Goal: Task Accomplishment & Management: Use online tool/utility

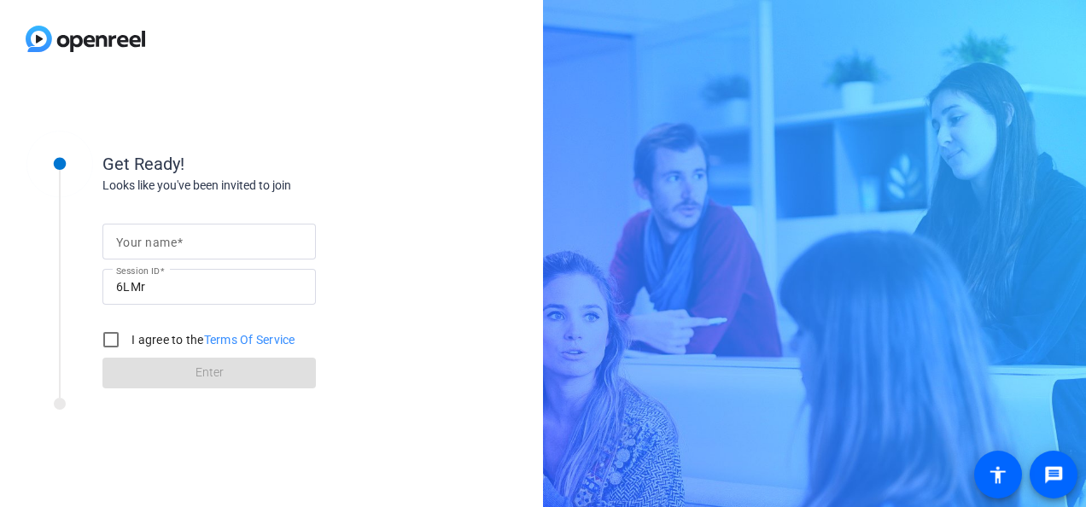
click at [181, 236] on span at bounding box center [180, 243] width 6 height 14
click at [181, 235] on input "Your name" at bounding box center [209, 241] width 186 height 20
type input "[DEMOGRAPHIC_DATA]"
click at [179, 472] on div "Get Ready! Looks like you've been invited to join Your name Sunita Session ID 6…" at bounding box center [271, 292] width 543 height 429
click at [111, 340] on input "I agree to the Terms Of Service" at bounding box center [111, 340] width 34 height 34
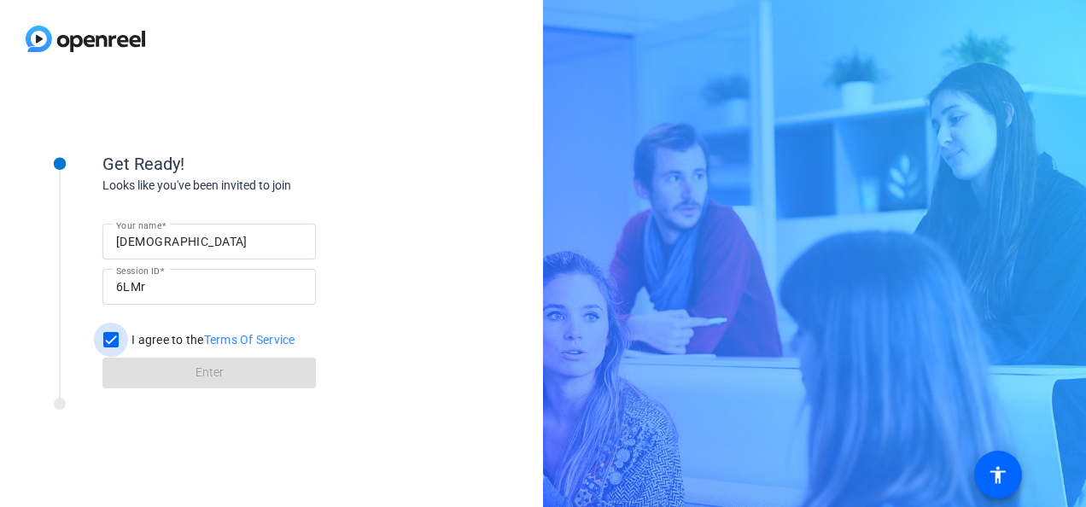
checkbox input "true"
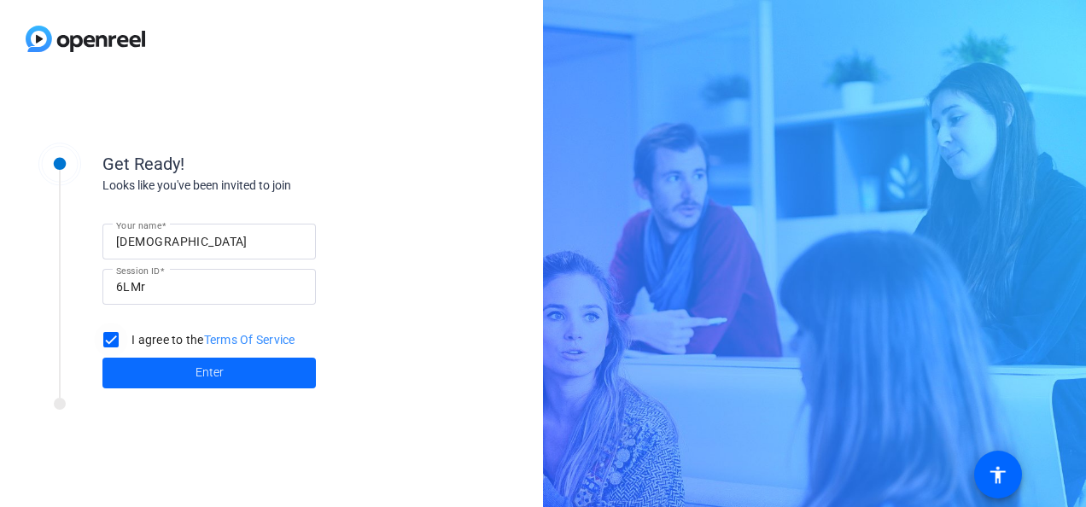
click at [199, 374] on span "Enter" at bounding box center [210, 373] width 28 height 18
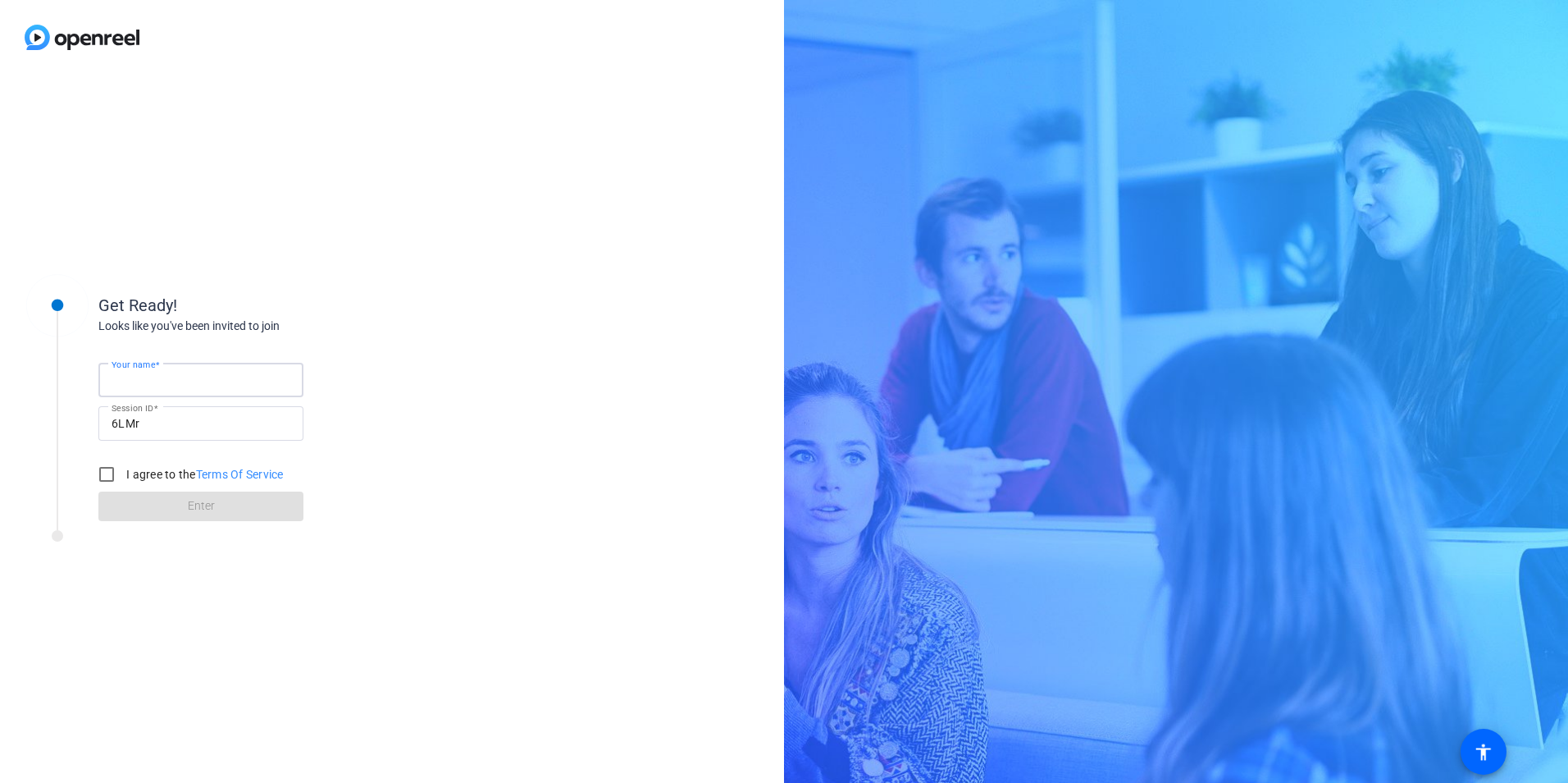
click at [201, 387] on input "Your name" at bounding box center [201, 379] width 179 height 19
type input "[DEMOGRAPHIC_DATA]"
click at [102, 482] on input "I agree to the Terms Of Service" at bounding box center [107, 474] width 33 height 33
checkbox input "true"
click at [165, 486] on span at bounding box center [200, 505] width 205 height 39
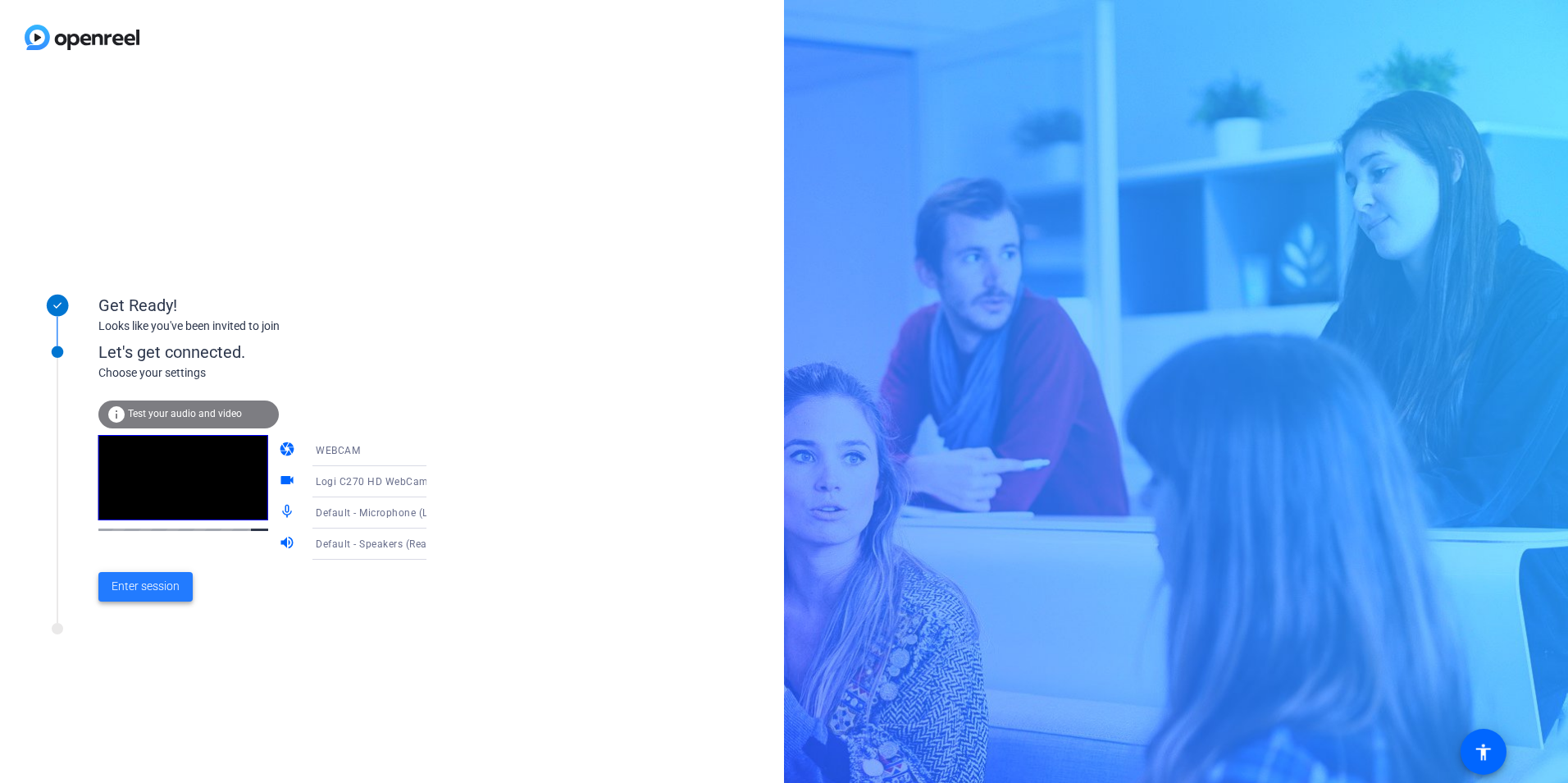
click at [163, 486] on span "Enter session" at bounding box center [145, 586] width 68 height 17
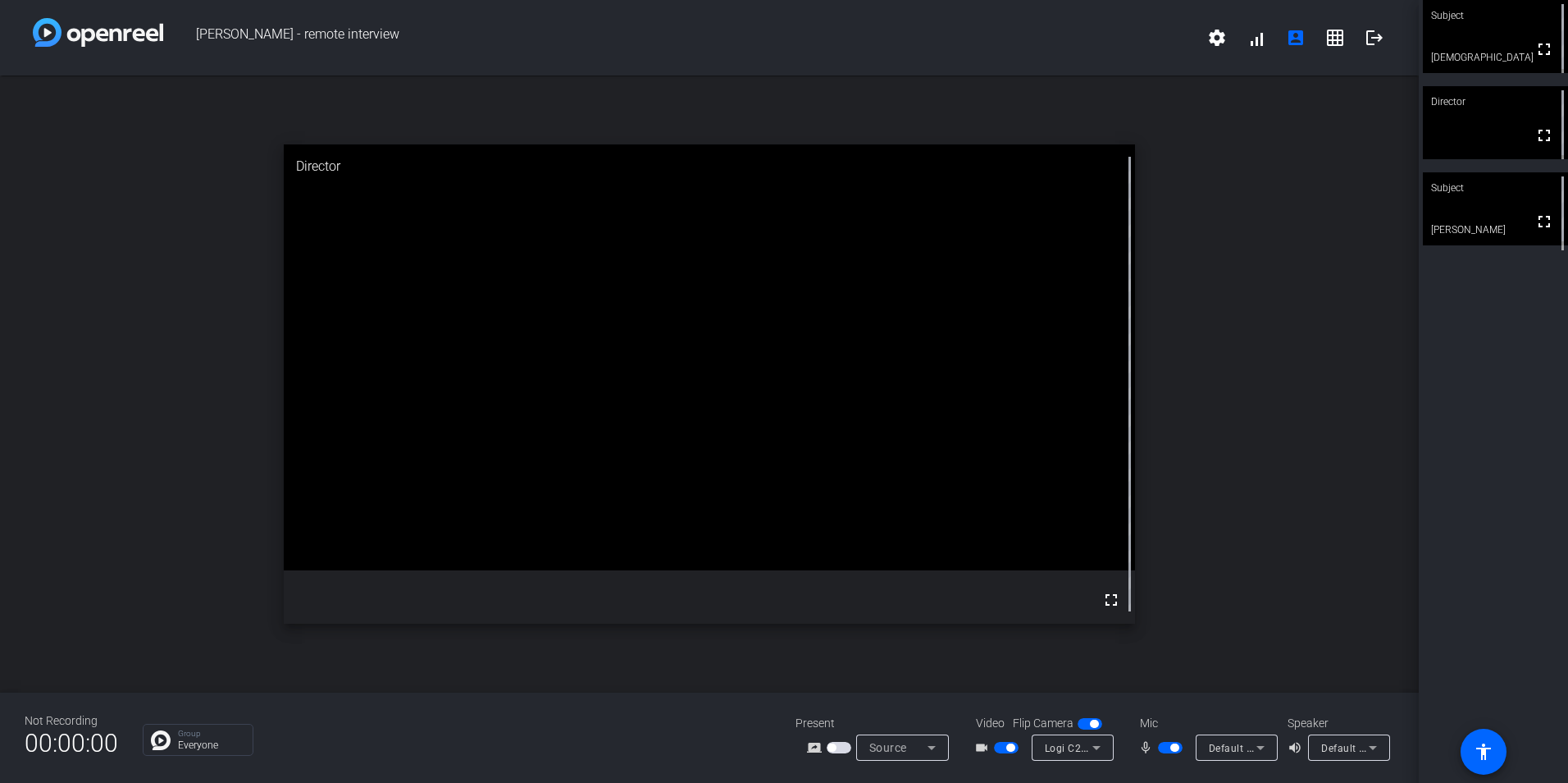
click at [1042, 187] on div "Subject" at bounding box center [1494, 187] width 145 height 31
click at [1042, 486] on span "button" at bounding box center [1170, 747] width 25 height 12
click at [1042, 486] on span "button" at bounding box center [1094, 723] width 9 height 9
click at [1042, 486] on span "button" at bounding box center [1090, 723] width 25 height 12
click at [1042, 35] on mat-icon "logout" at bounding box center [1374, 37] width 19 height 19
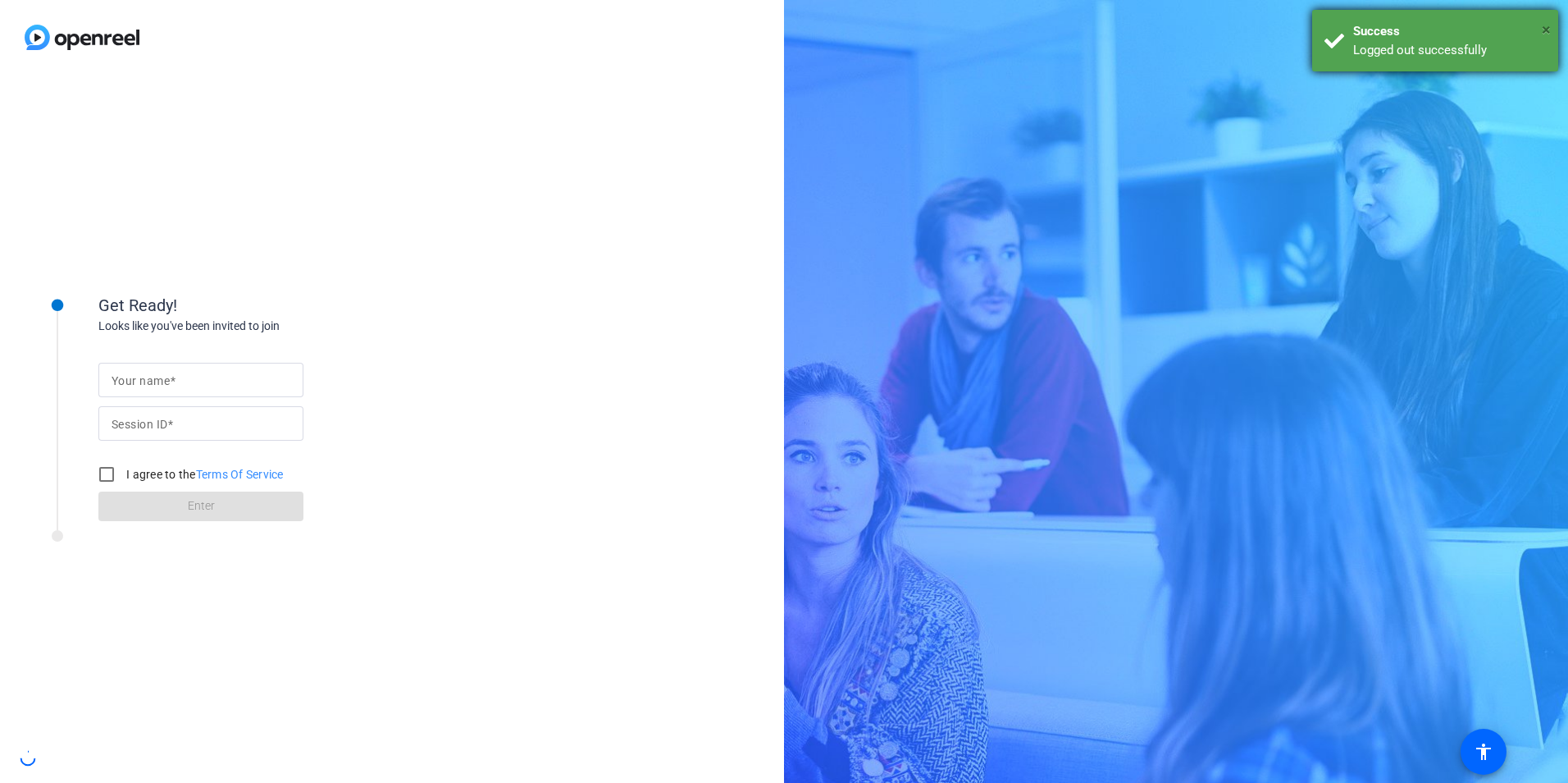
click at [1042, 21] on span "×" at bounding box center [1545, 29] width 9 height 19
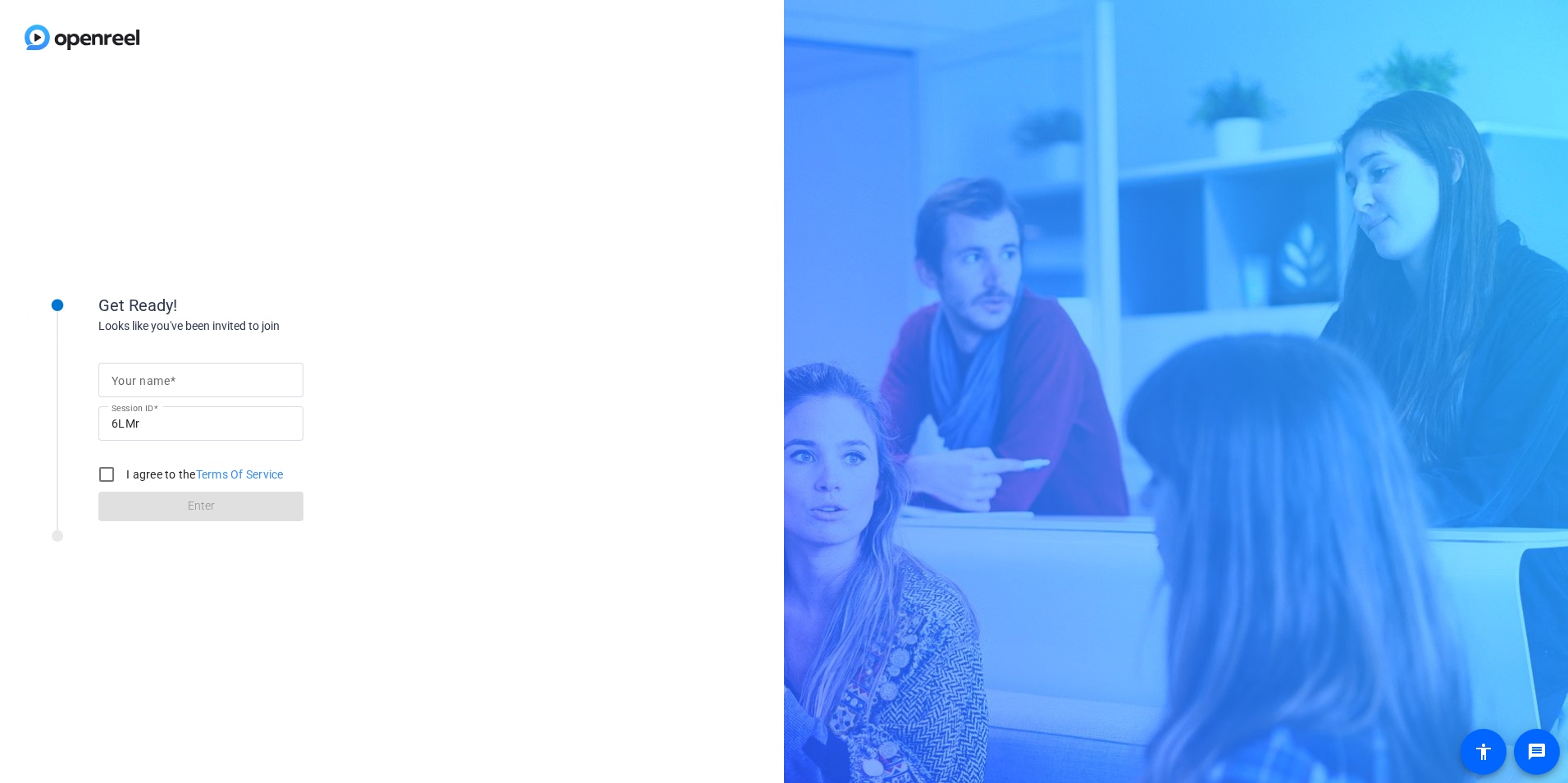
click at [236, 380] on input "Your name" at bounding box center [201, 379] width 179 height 19
type input "[DEMOGRAPHIC_DATA]"
click at [112, 475] on input "I agree to the Terms Of Service" at bounding box center [107, 474] width 33 height 33
checkbox input "true"
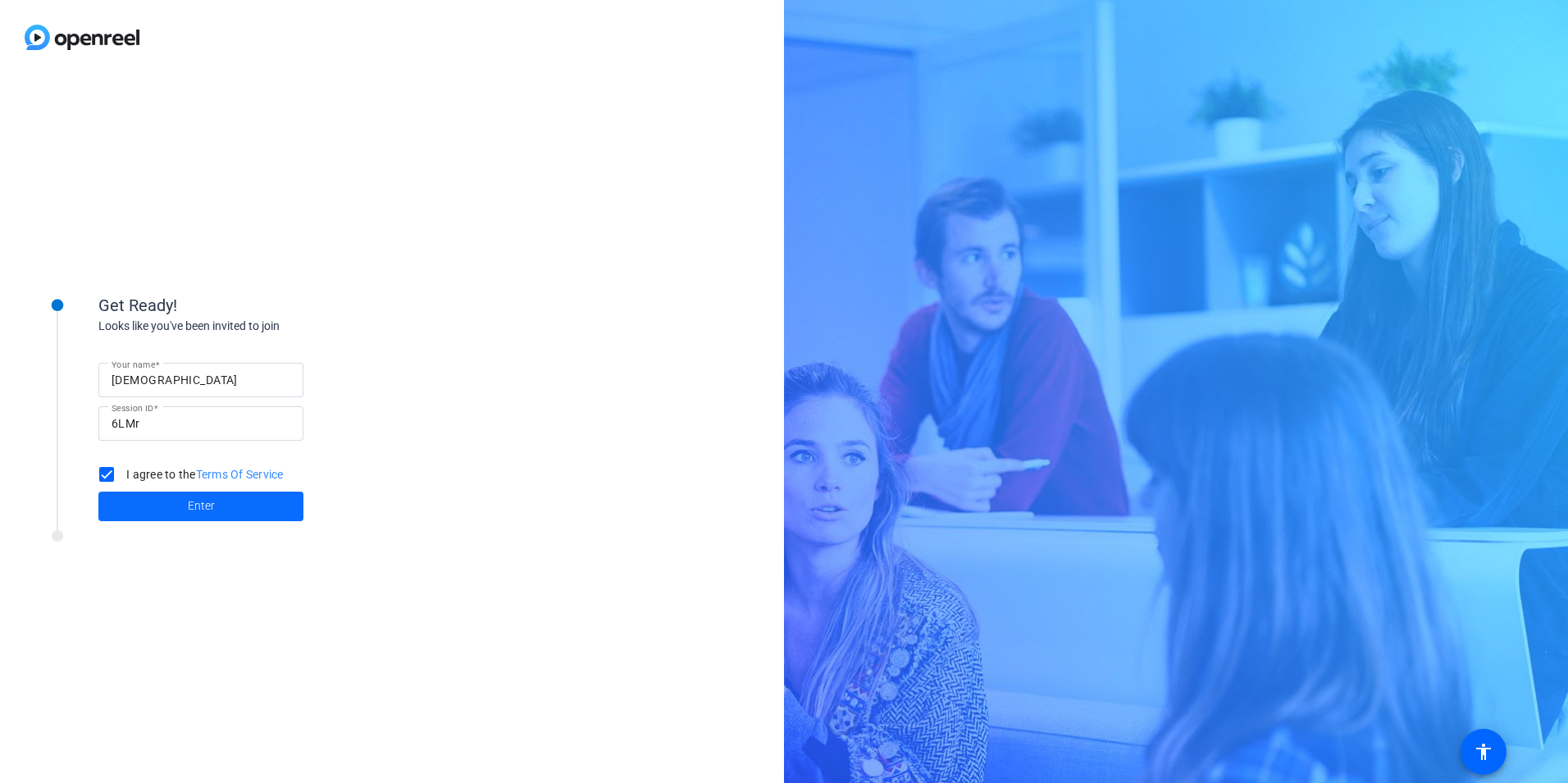
click at [193, 515] on span at bounding box center [200, 505] width 205 height 39
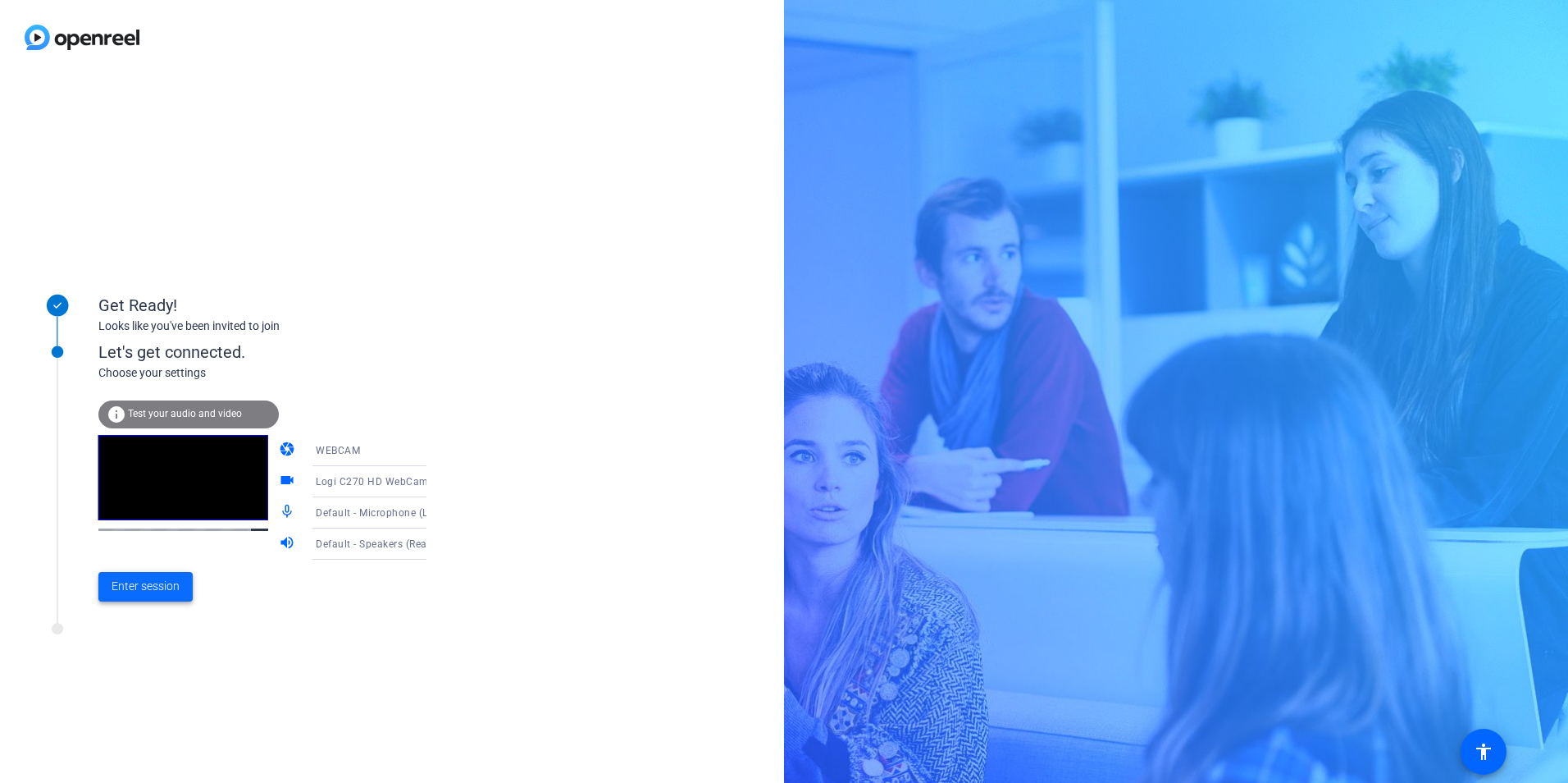
click at [160, 586] on span "Enter session" at bounding box center [145, 586] width 68 height 17
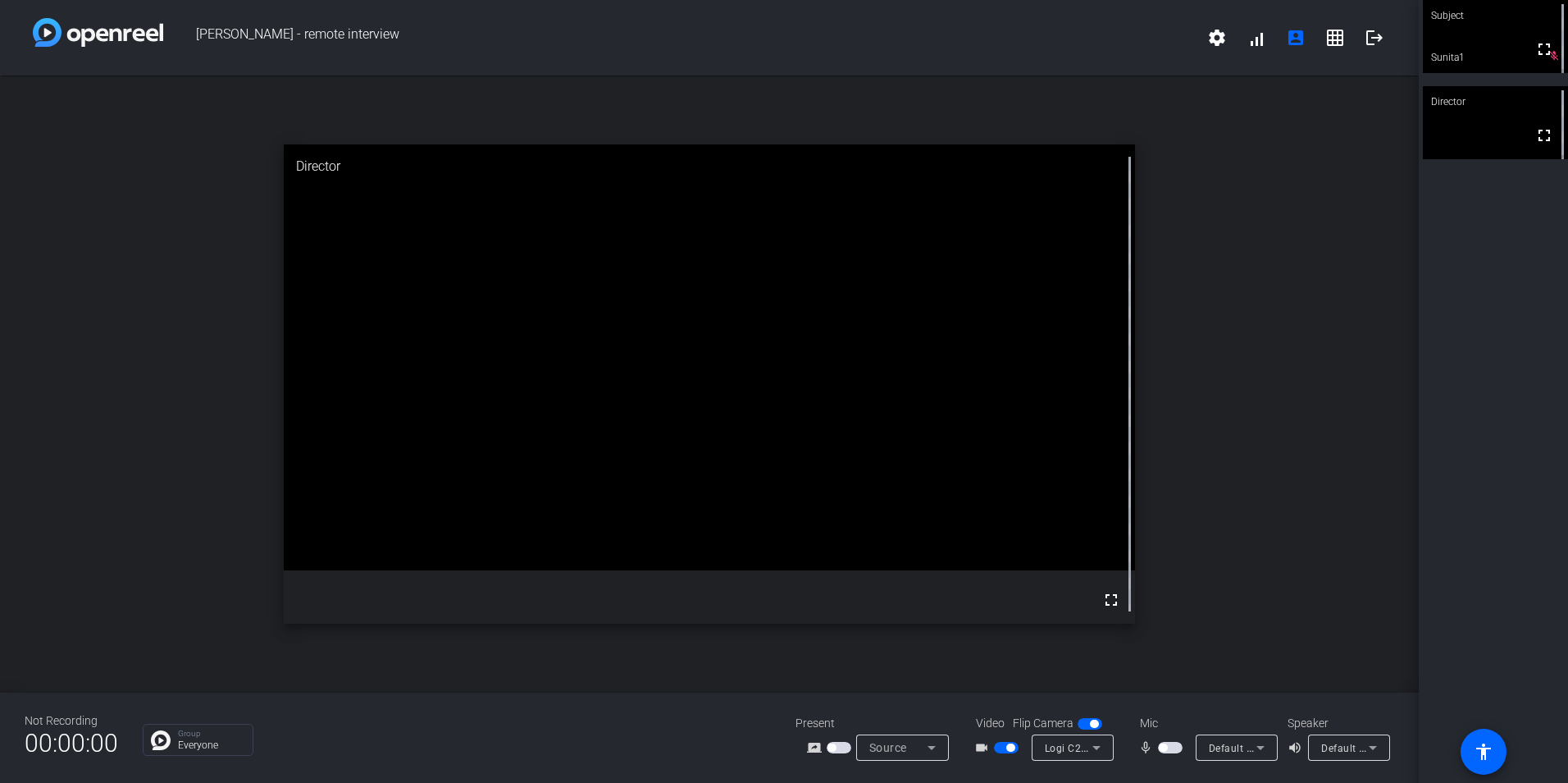
click at [1161, 744] on span "button" at bounding box center [1162, 747] width 9 height 9
click at [1167, 747] on span "button" at bounding box center [1170, 747] width 25 height 12
click at [1167, 747] on span "button" at bounding box center [1162, 747] width 9 height 9
click at [1167, 747] on span "button" at bounding box center [1170, 747] width 25 height 12
drag, startPoint x: 1178, startPoint y: 738, endPoint x: 1166, endPoint y: 746, distance: 14.4
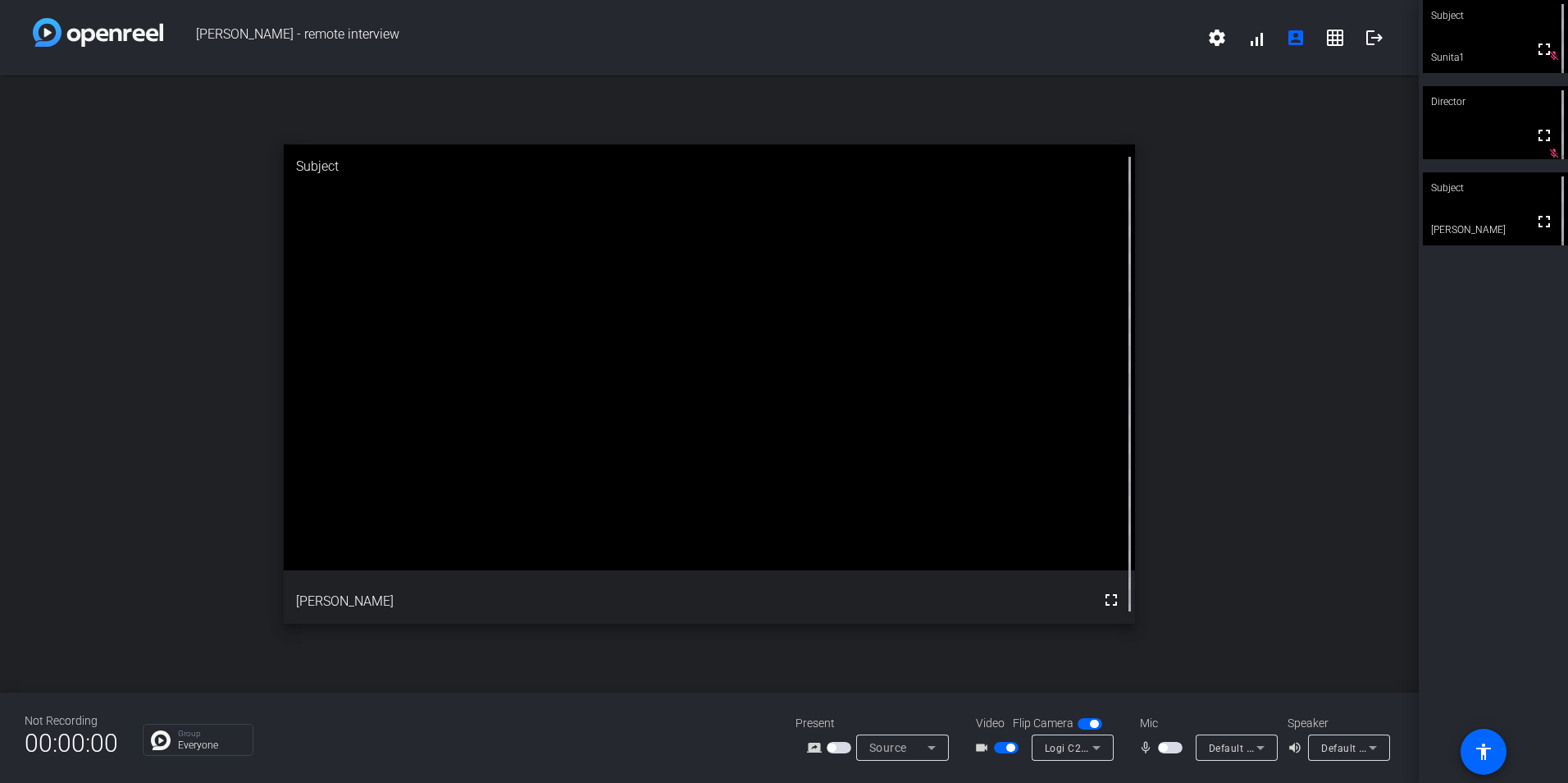
click at [1178, 738] on mat-slide-toggle at bounding box center [1171, 746] width 28 height 17
click at [1166, 746] on span "button" at bounding box center [1162, 747] width 9 height 9
click at [1166, 746] on span "button" at bounding box center [1170, 747] width 25 height 12
click at [1171, 745] on span "button" at bounding box center [1170, 747] width 25 height 12
click at [1171, 745] on span "button" at bounding box center [1173, 747] width 9 height 9
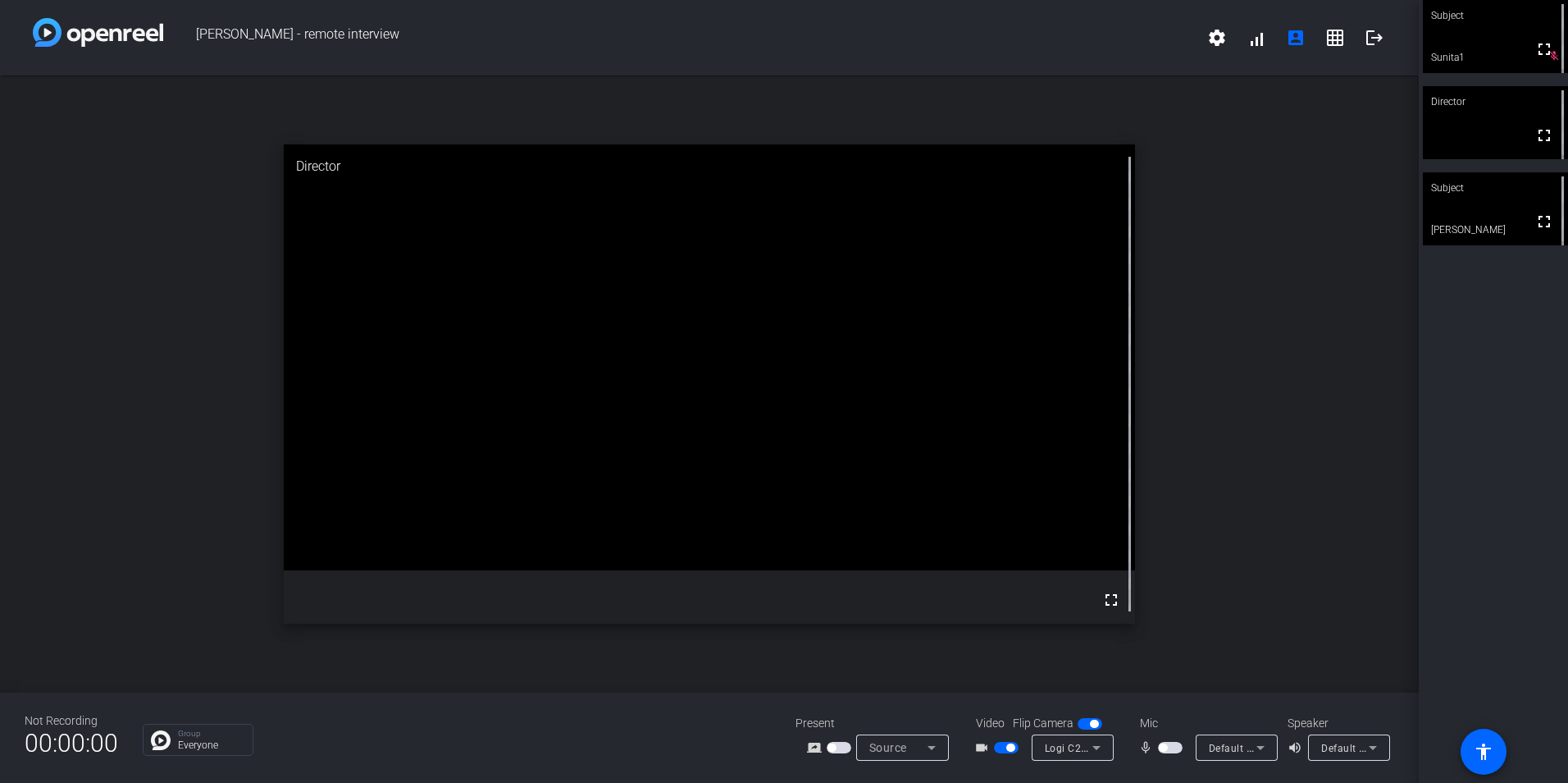
click at [1171, 745] on span "button" at bounding box center [1170, 747] width 25 height 12
click at [1171, 745] on span "button" at bounding box center [1173, 747] width 9 height 9
click at [1171, 745] on span "button" at bounding box center [1170, 747] width 25 height 12
click at [1171, 745] on span "button" at bounding box center [1173, 747] width 9 height 9
click at [1171, 745] on span "button" at bounding box center [1170, 747] width 25 height 12
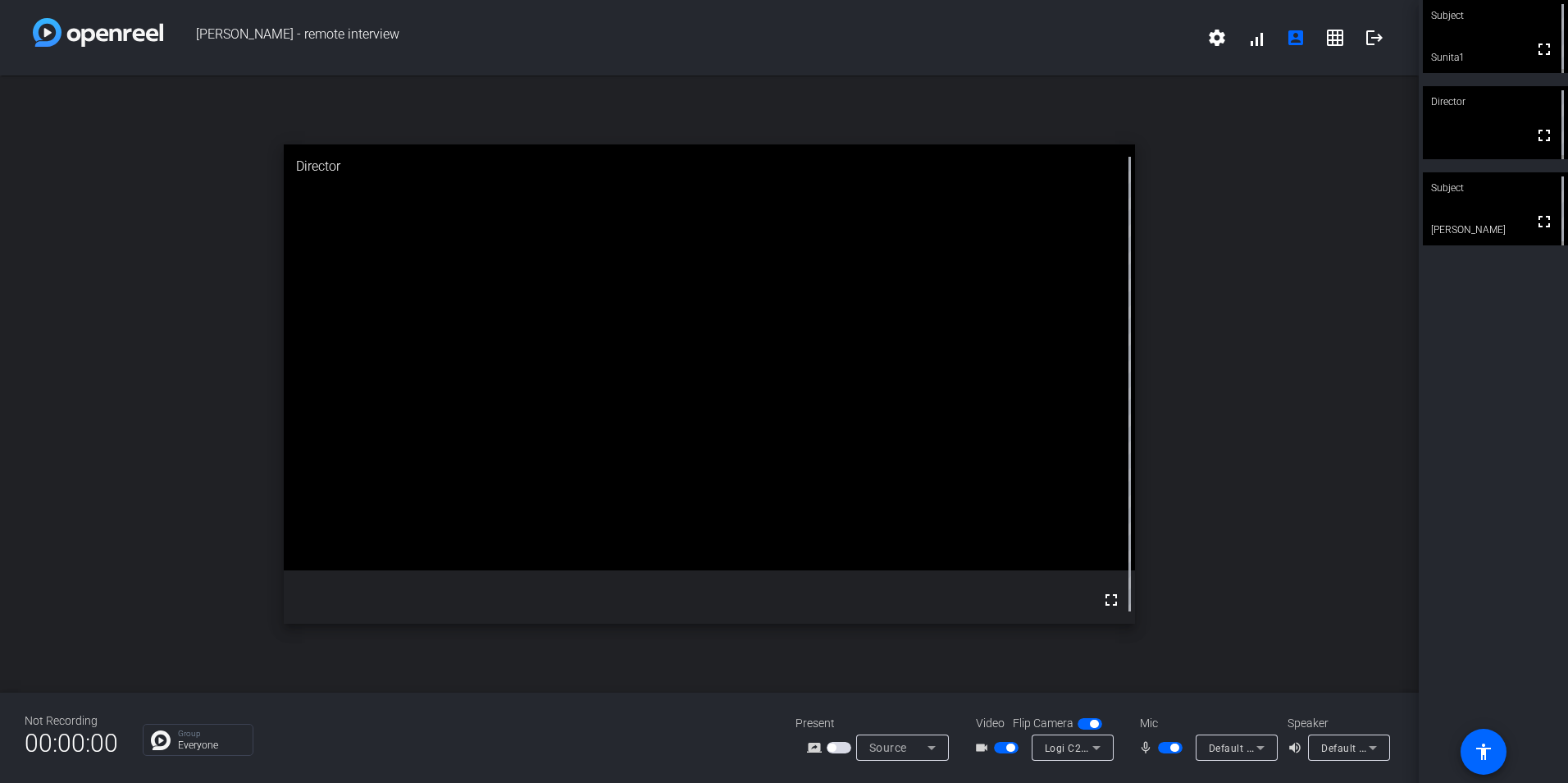
click at [1170, 751] on span "button" at bounding box center [1170, 747] width 25 height 12
click at [1168, 752] on span "button" at bounding box center [1170, 747] width 25 height 12
click at [1175, 742] on span "button" at bounding box center [1170, 747] width 25 height 12
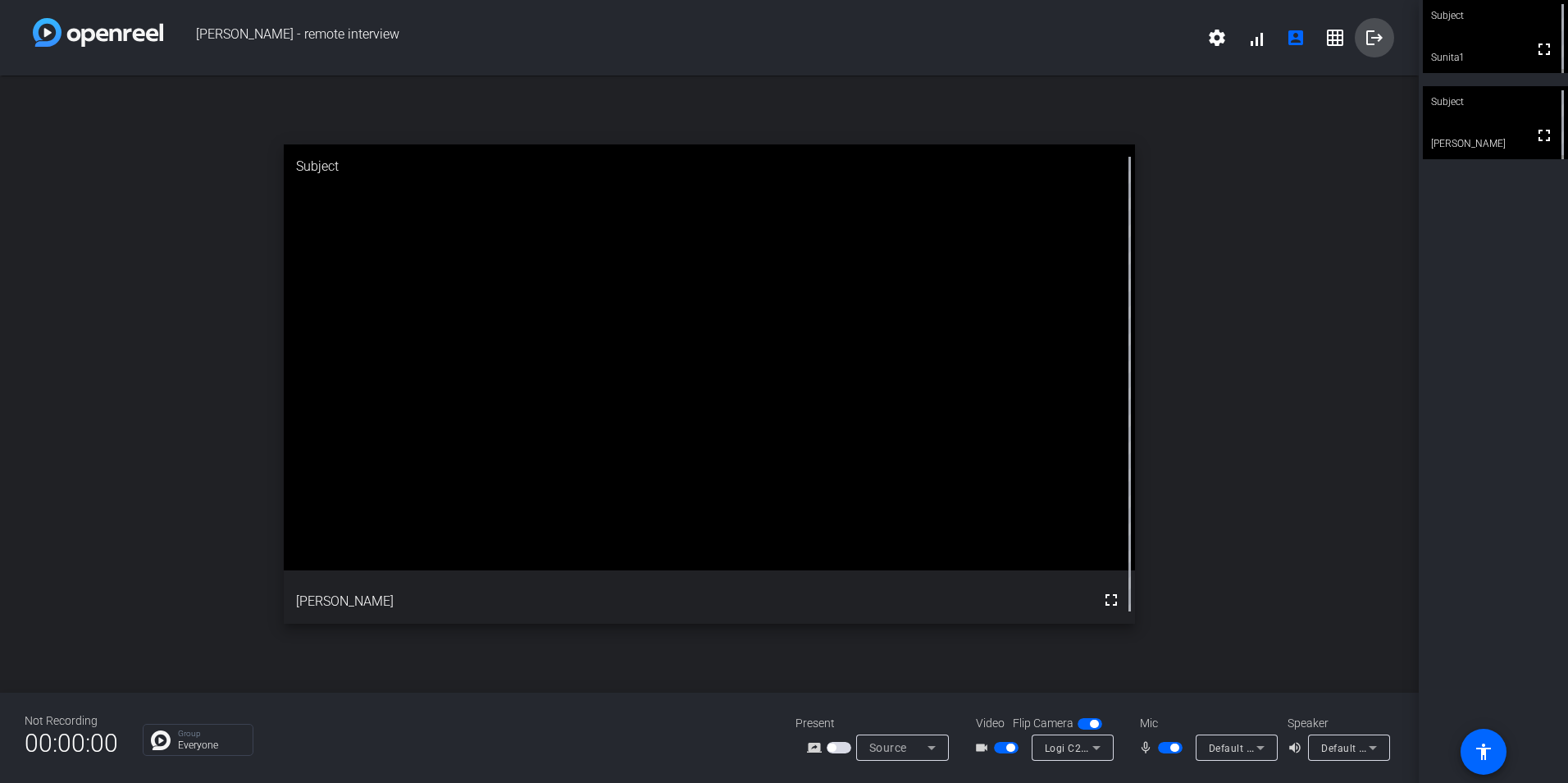
click at [1382, 35] on mat-icon "logout" at bounding box center [1374, 37] width 19 height 19
